Goal: Task Accomplishment & Management: Manage account settings

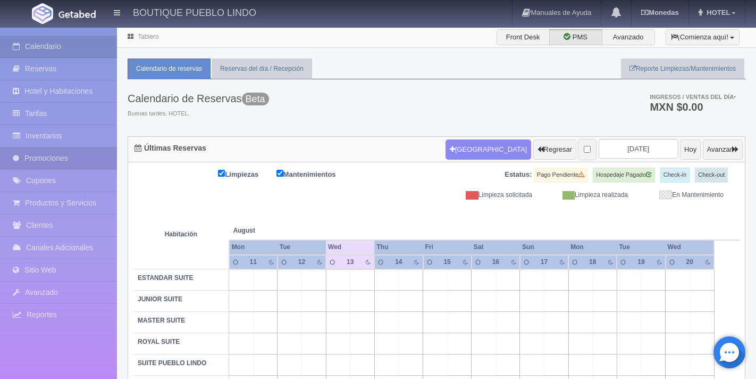
click at [80, 157] on link "Promociones" at bounding box center [58, 158] width 117 height 22
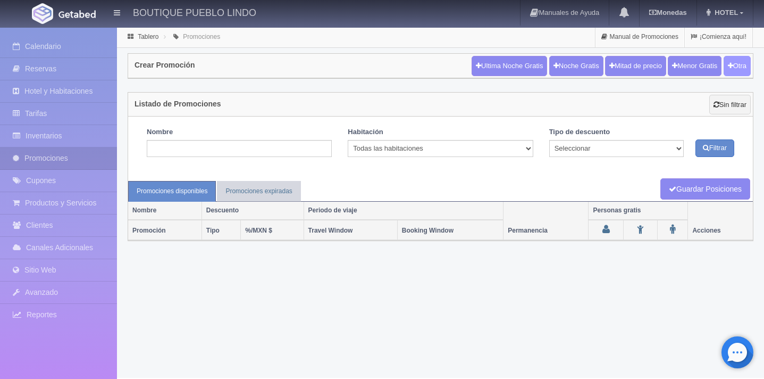
click at [741, 65] on button "Otra" at bounding box center [737, 66] width 27 height 20
checkbox input "true"
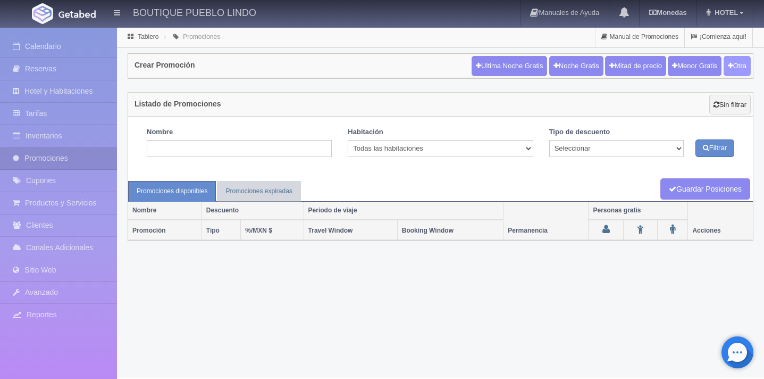
checkbox input "true"
type input "20"
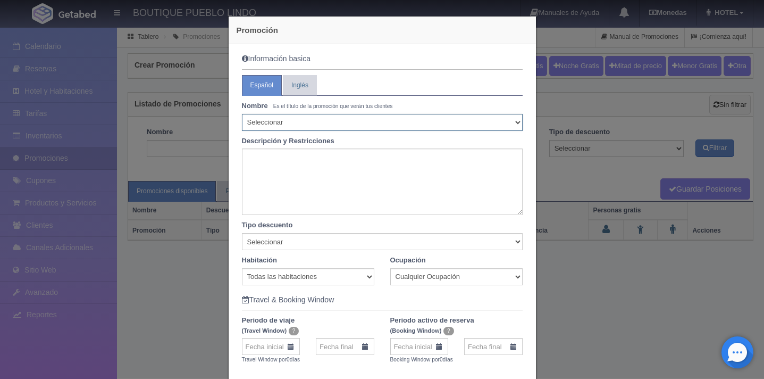
click at [391, 126] on select "Seleccionar 10% de descuento 15% de descuento 15% de descuento y 2 menores grat…" at bounding box center [382, 122] width 281 height 17
select select "10% de descuento"
click at [242, 114] on select "Seleccionar 10% de descuento 15% de descuento 15% de descuento y 2 menores grat…" at bounding box center [382, 122] width 281 height 17
click at [279, 162] on textarea at bounding box center [382, 181] width 281 height 66
type textarea "D"
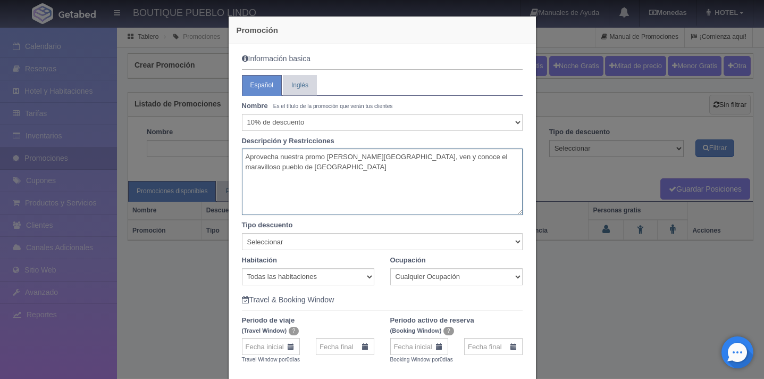
type textarea "Aprovecha nuestra promo de Verano, ven y conoce el maravilloso pueblo de Taxco"
click at [305, 241] on select "Seleccionar Noche gratis Última Noche General" at bounding box center [382, 241] width 281 height 17
select select "General"
click at [242, 233] on select "Seleccionar Noche gratis Última Noche General" at bounding box center [382, 241] width 281 height 17
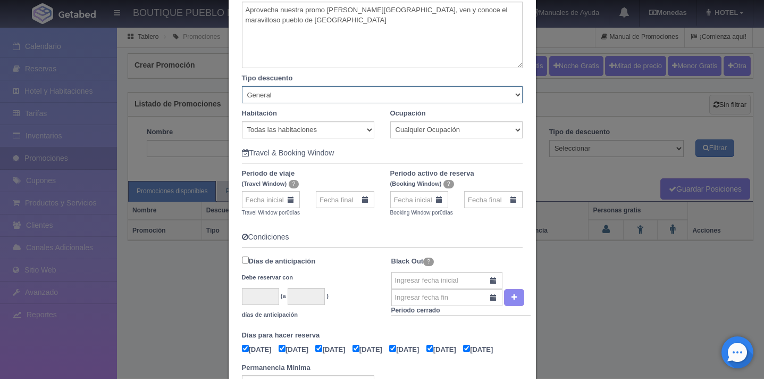
scroll to position [148, 0]
click at [260, 203] on input "text" at bounding box center [271, 198] width 59 height 17
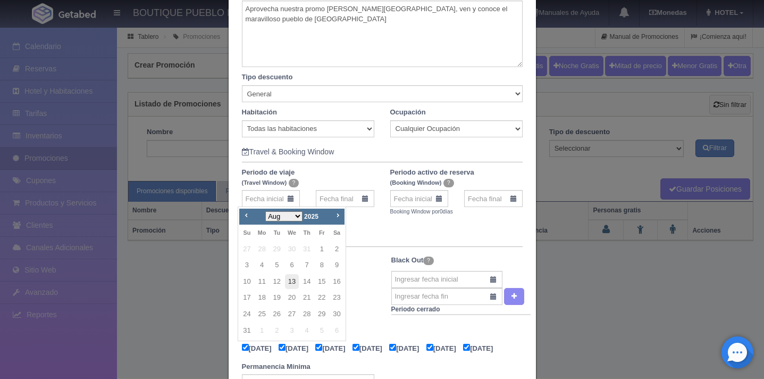
click at [289, 282] on link "13" at bounding box center [292, 281] width 14 height 15
type input "13-08-2025"
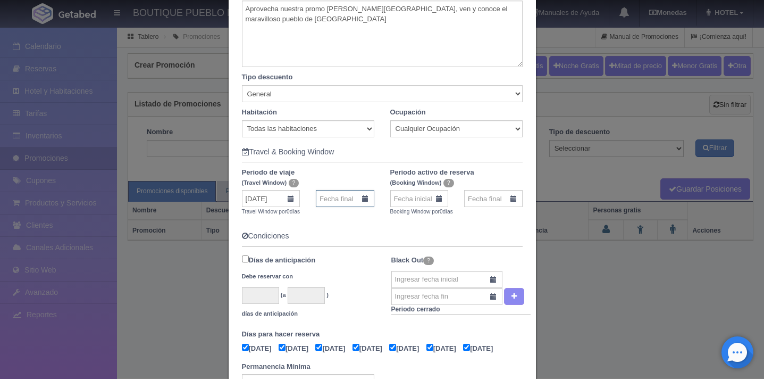
click at [344, 200] on input "text" at bounding box center [345, 198] width 59 height 17
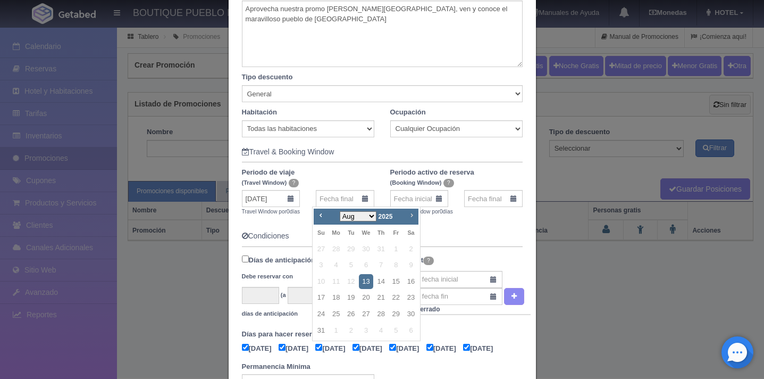
click at [411, 217] on span "Next" at bounding box center [411, 215] width 9 height 9
click at [398, 267] on link "12" at bounding box center [396, 264] width 14 height 15
type input "12-09-2025"
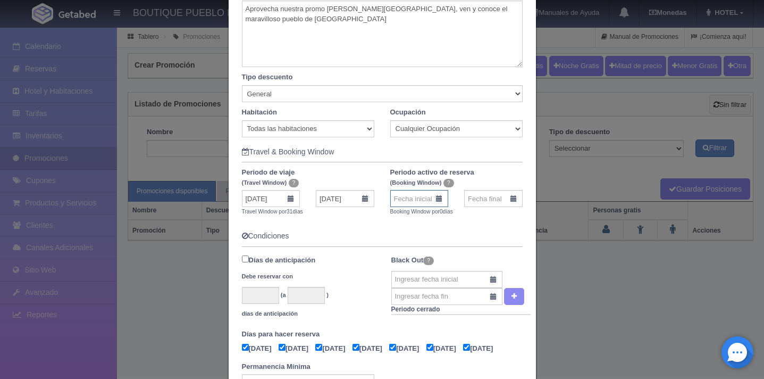
click at [414, 198] on input "text" at bounding box center [419, 198] width 59 height 17
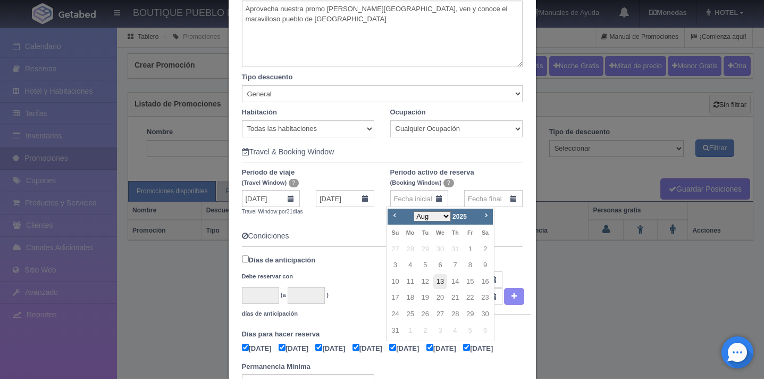
click at [440, 280] on link "13" at bounding box center [440, 281] width 14 height 15
type input "13-08-2025"
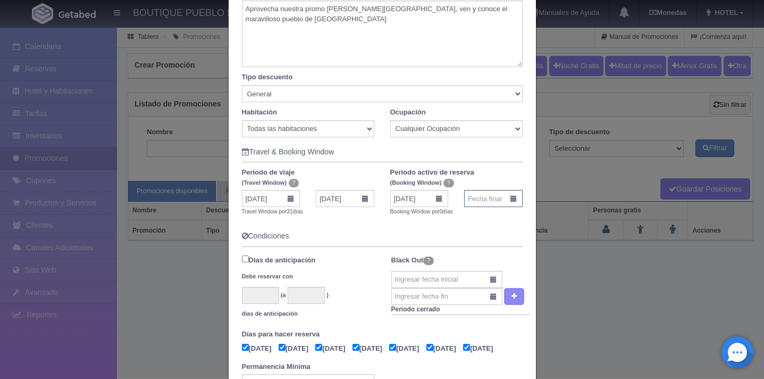
click at [483, 200] on input "text" at bounding box center [493, 198] width 59 height 17
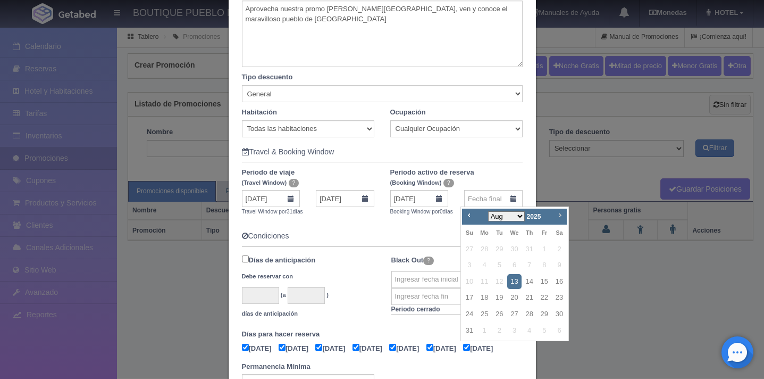
click at [558, 213] on span "Next" at bounding box center [560, 215] width 9 height 9
click at [545, 266] on link "12" at bounding box center [545, 264] width 14 height 15
type input "12-09-2025"
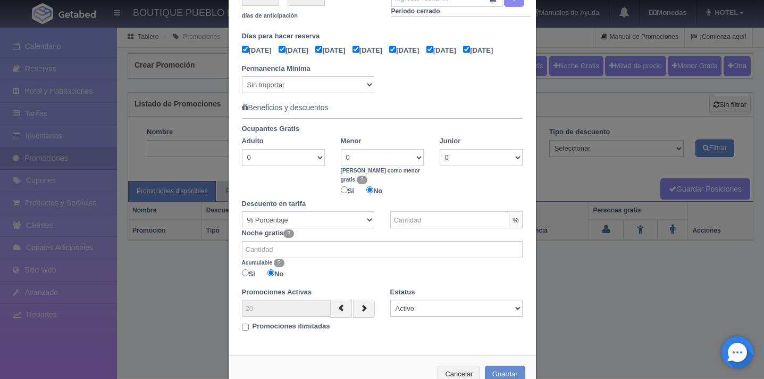
scroll to position [481, 0]
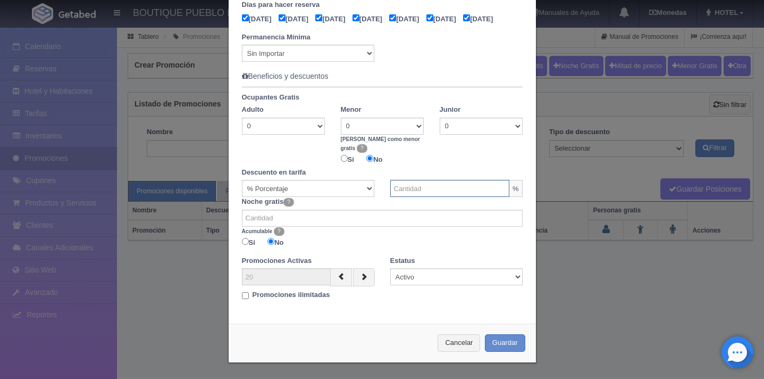
click at [442, 193] on input "text" at bounding box center [449, 188] width 119 height 17
type input "10"
click at [242, 297] on input "Promociones ilimitadas" at bounding box center [245, 295] width 7 height 7
checkbox input "true"
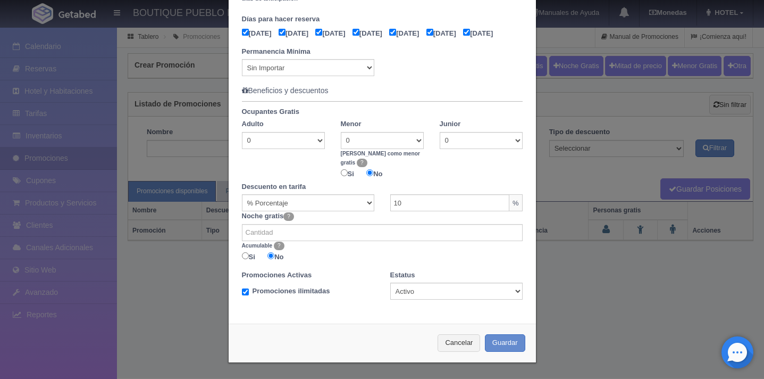
scroll to position [467, 0]
click at [507, 343] on button "Guardar" at bounding box center [505, 343] width 40 height 18
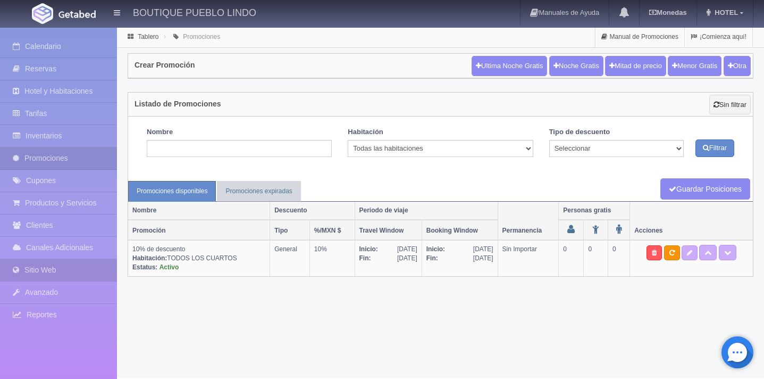
click at [57, 272] on link "Sitio Web" at bounding box center [58, 270] width 117 height 22
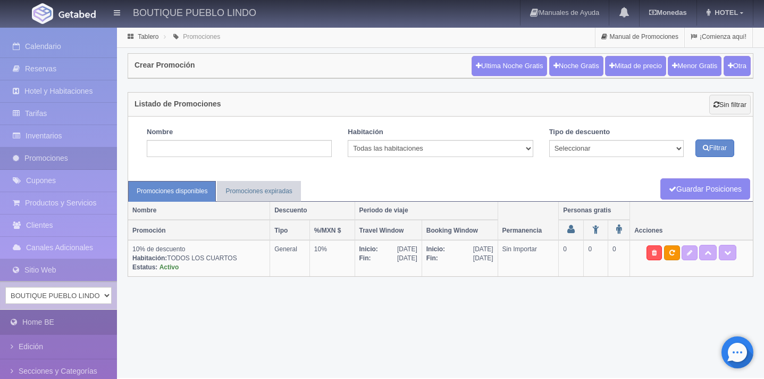
click at [57, 322] on link "Home BE" at bounding box center [58, 322] width 117 height 24
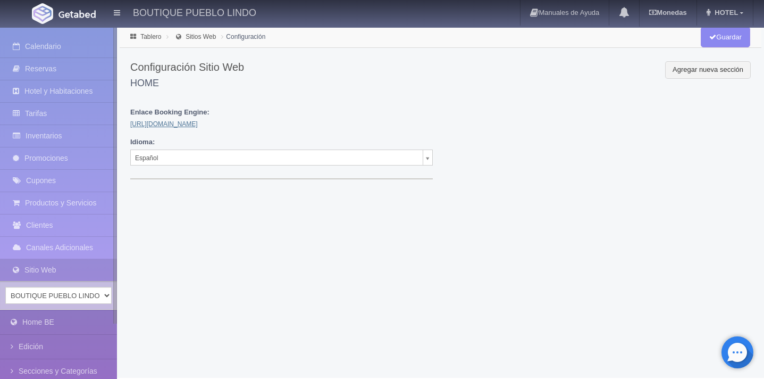
click at [195, 123] on link "https://hotelpueblolindo.hpaq.me/" at bounding box center [164, 123] width 68 height 7
click at [47, 181] on link "Cupones" at bounding box center [58, 181] width 117 height 22
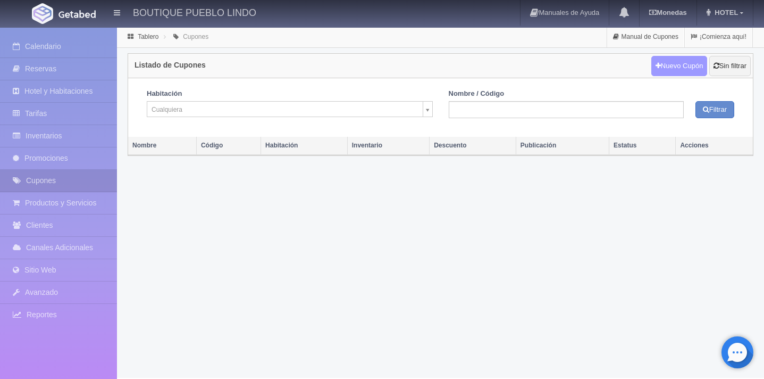
click at [661, 71] on link "Nuevo Cupón" at bounding box center [680, 66] width 56 height 20
select select
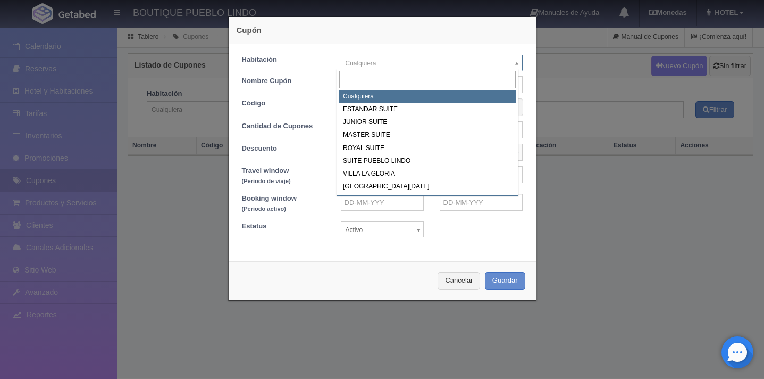
click at [419, 64] on body "BOUTIQUE PUEBLO LINDO Manuales de Ayuda Actualizaciones recientes Monedas Tipo …" at bounding box center [382, 202] width 764 height 351
select select "Cualquiera"
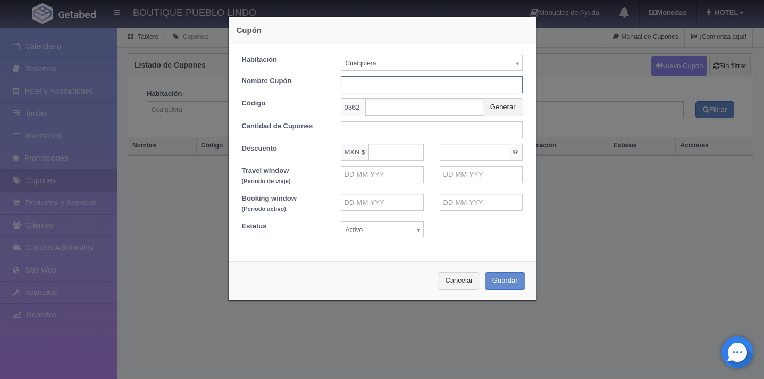
click at [388, 87] on input "text" at bounding box center [432, 84] width 182 height 17
type input "Promo Verano"
click at [502, 111] on button "Generar" at bounding box center [503, 107] width 40 height 18
type input "YER75J4KWA"
click at [379, 132] on input "text" at bounding box center [432, 129] width 182 height 17
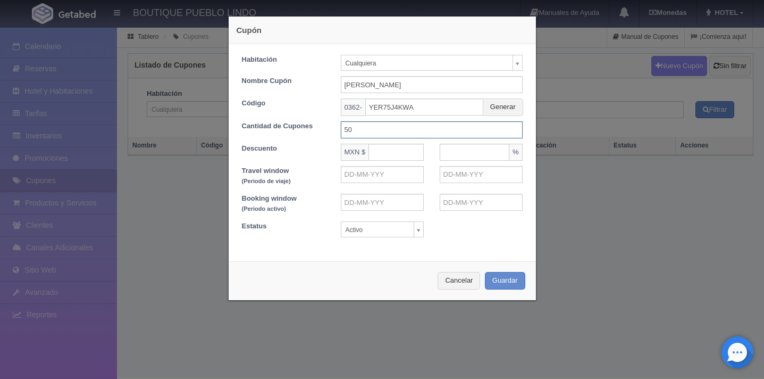
type input "50"
click at [473, 156] on input "text" at bounding box center [475, 152] width 70 height 17
type input "10"
click at [382, 172] on input "text" at bounding box center [382, 174] width 83 height 17
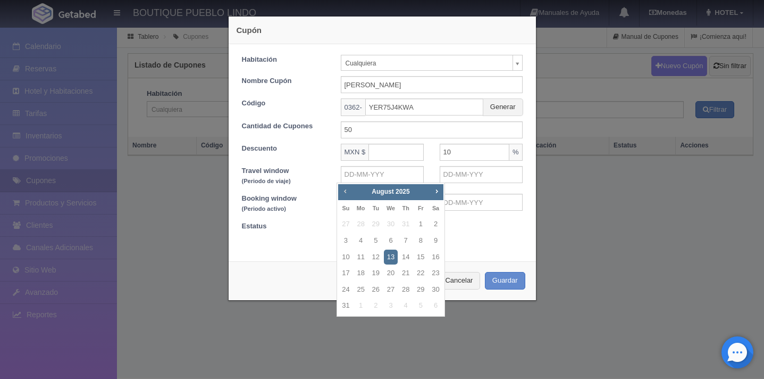
click at [345, 192] on span "Prev" at bounding box center [345, 191] width 9 height 9
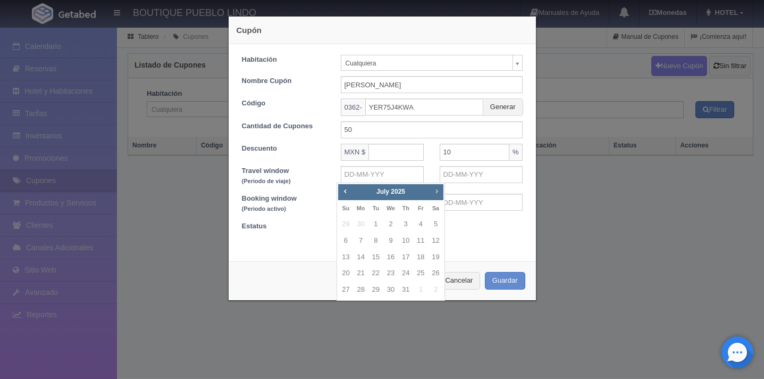
click at [436, 193] on span "Next" at bounding box center [436, 191] width 9 height 9
click at [390, 258] on link "13" at bounding box center [391, 256] width 14 height 15
type input "13-08-2025"
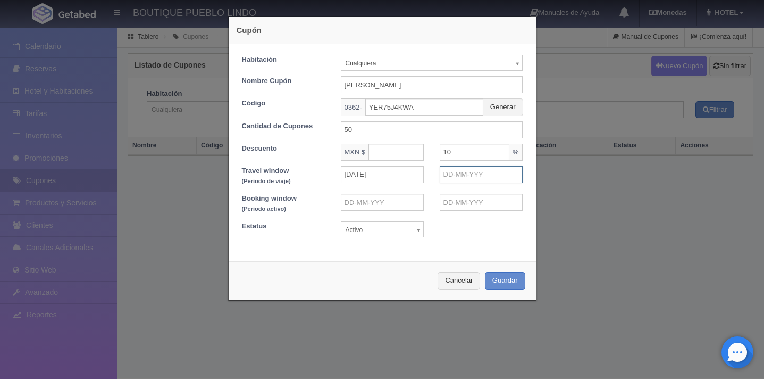
click at [471, 178] on input "text" at bounding box center [481, 174] width 83 height 17
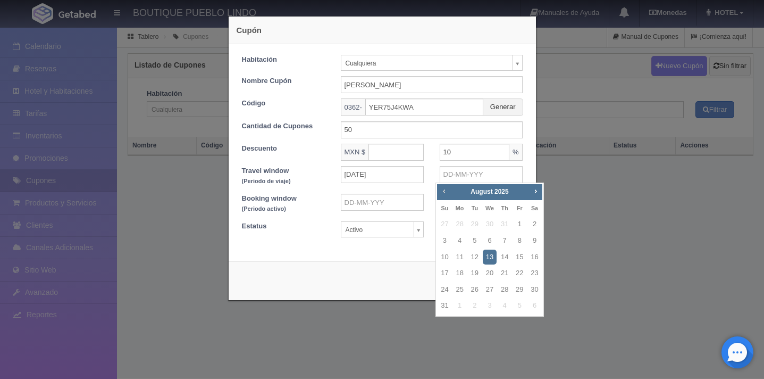
click at [444, 193] on span "Prev" at bounding box center [444, 191] width 9 height 9
click at [538, 194] on span "Next" at bounding box center [535, 191] width 9 height 9
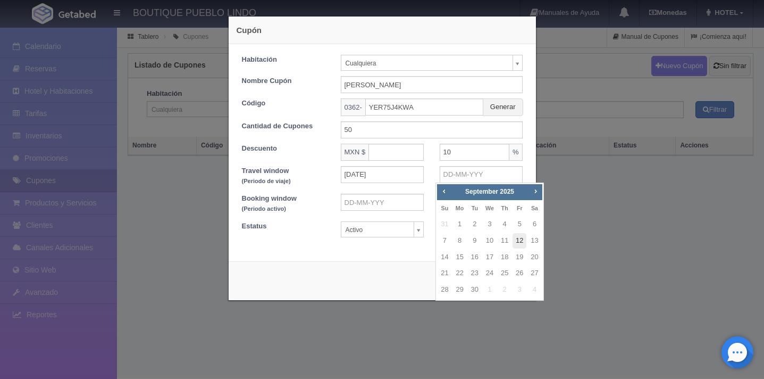
click at [521, 240] on link "12" at bounding box center [520, 240] width 14 height 15
type input "12-09-2025"
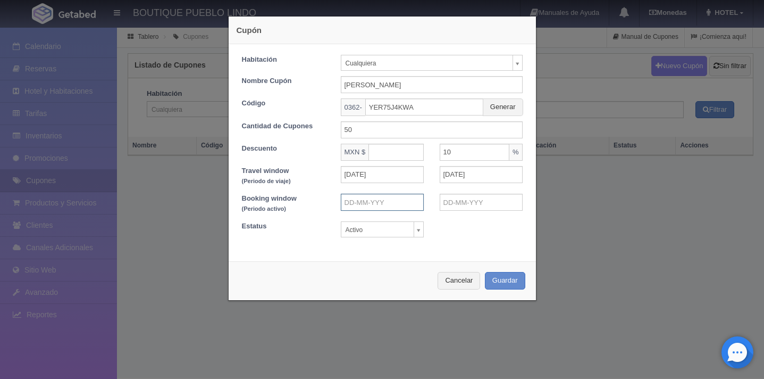
click at [375, 205] on input "text" at bounding box center [382, 202] width 83 height 17
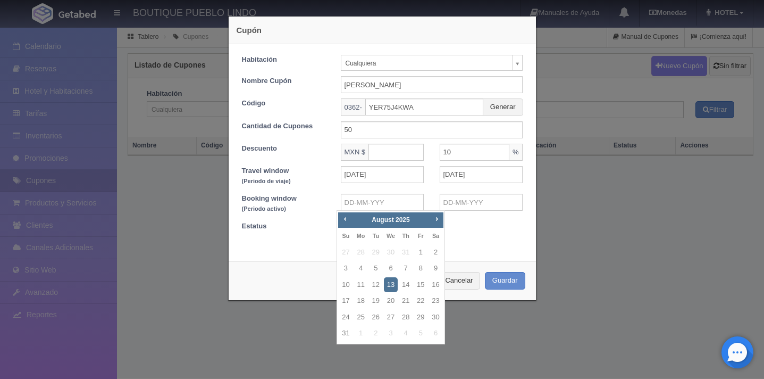
click at [338, 219] on div "Prev Next August 2025 Su Mo Tu We Th Fr Sa 27 28 29 30 31 1 2 3 4 5 6 7 8 9 10 …" at bounding box center [391, 277] width 109 height 134
click at [390, 285] on link "13" at bounding box center [391, 284] width 14 height 15
type input "13-08-2025"
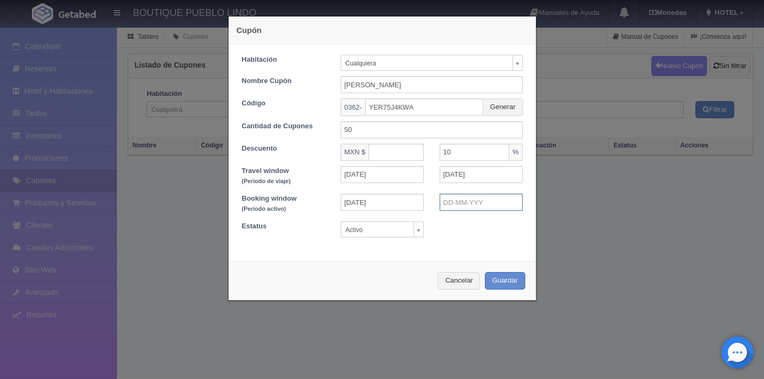
click at [450, 204] on input "text" at bounding box center [481, 202] width 83 height 17
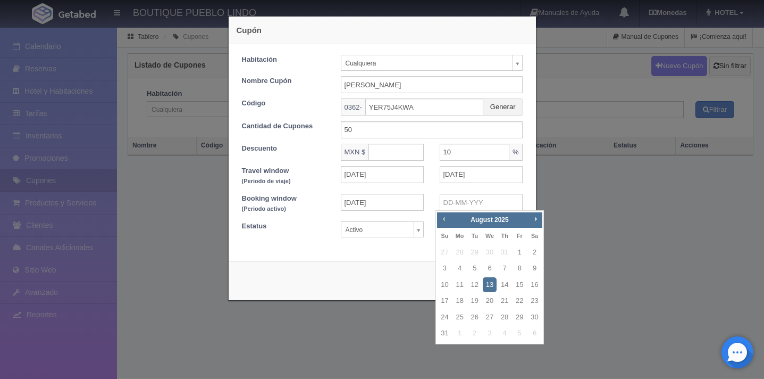
click at [447, 224] on link "Prev" at bounding box center [444, 219] width 12 height 12
click at [537, 220] on span "Next" at bounding box center [535, 218] width 9 height 9
click at [519, 268] on link "12" at bounding box center [520, 268] width 14 height 15
type input "12-09-2025"
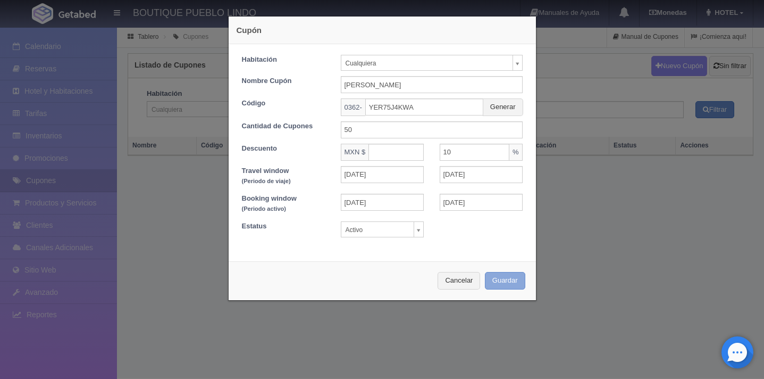
click at [491, 278] on button "Guardar" at bounding box center [505, 281] width 40 height 18
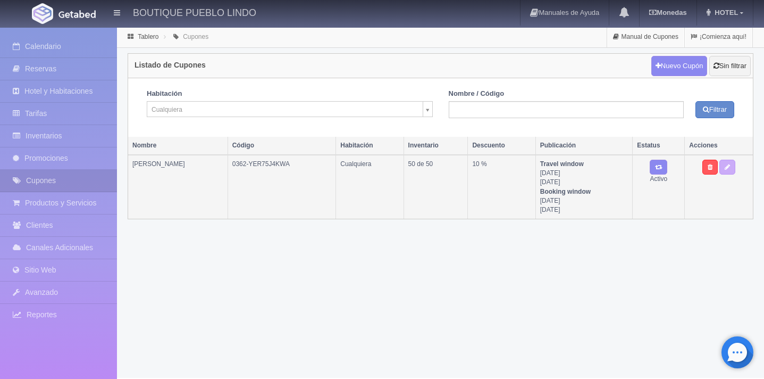
drag, startPoint x: 214, startPoint y: 163, endPoint x: 289, endPoint y: 164, distance: 75.0
click at [289, 164] on td "0362-YER75J4KWA" at bounding box center [282, 187] width 109 height 64
copy td "0362-YER75J4KWA"
